Goal: Navigation & Orientation: Find specific page/section

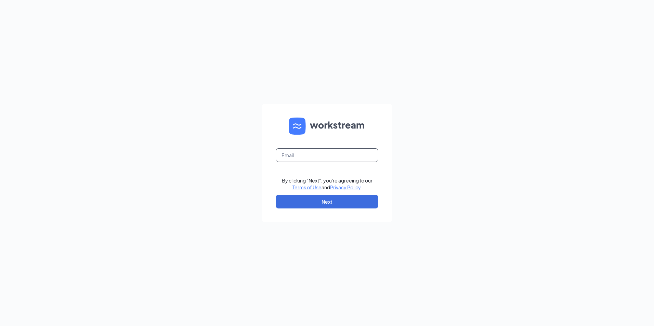
click at [354, 157] on input "text" at bounding box center [327, 156] width 103 height 14
type input "[EMAIL_ADDRESS][DOMAIN_NAME]"
click at [339, 198] on button "Next" at bounding box center [327, 202] width 103 height 14
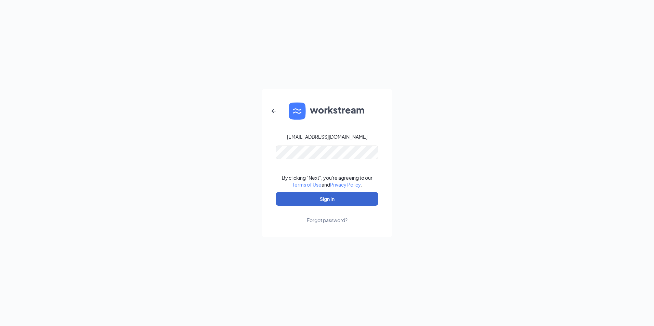
click at [357, 195] on button "Sign In" at bounding box center [327, 199] width 103 height 14
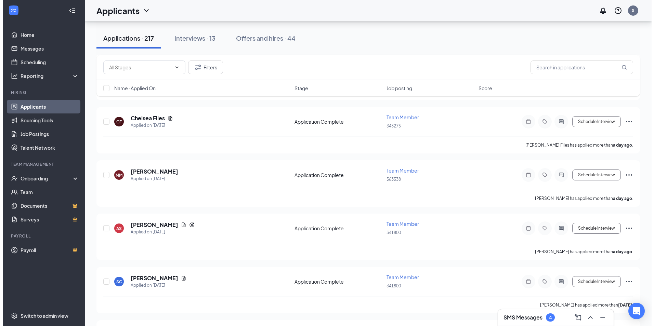
scroll to position [342, 0]
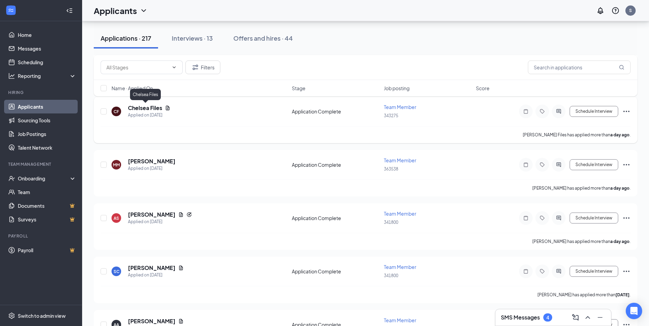
click at [150, 107] on h5 "Chelsea Files" at bounding box center [145, 108] width 34 height 8
